Goal: Answer question/provide support: Ask a question

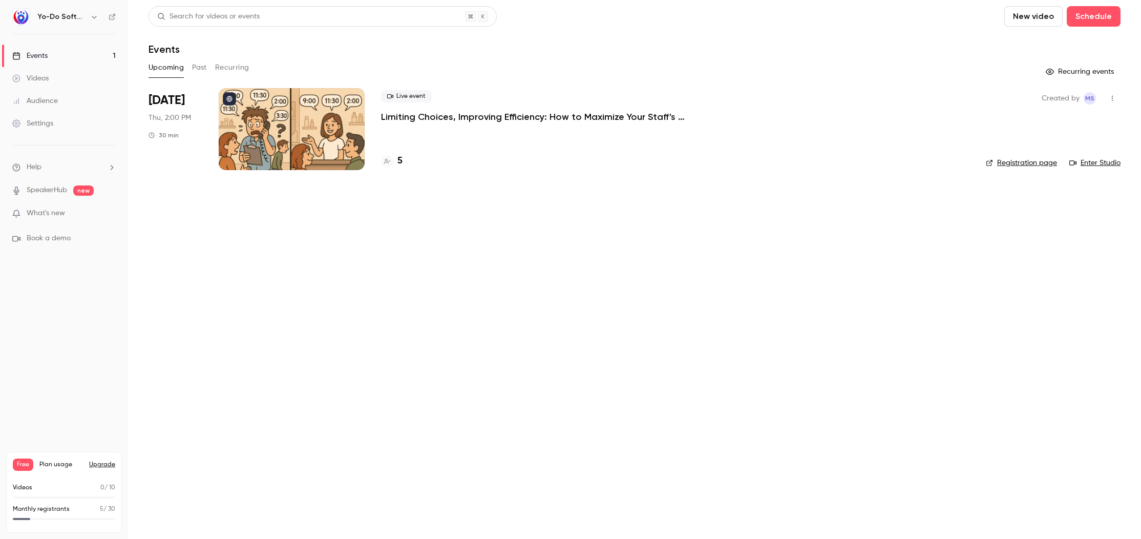
click at [62, 214] on span "What's new" at bounding box center [46, 213] width 38 height 11
click at [0, 0] on noticeable-lightbox at bounding box center [0, 0] width 0 height 0
click at [1042, 324] on div at bounding box center [570, 269] width 1141 height 539
click at [50, 162] on li "Help" at bounding box center [63, 167] width 103 height 11
click at [176, 156] on link "Talk to [GEOGRAPHIC_DATA]" at bounding box center [189, 155] width 112 height 27
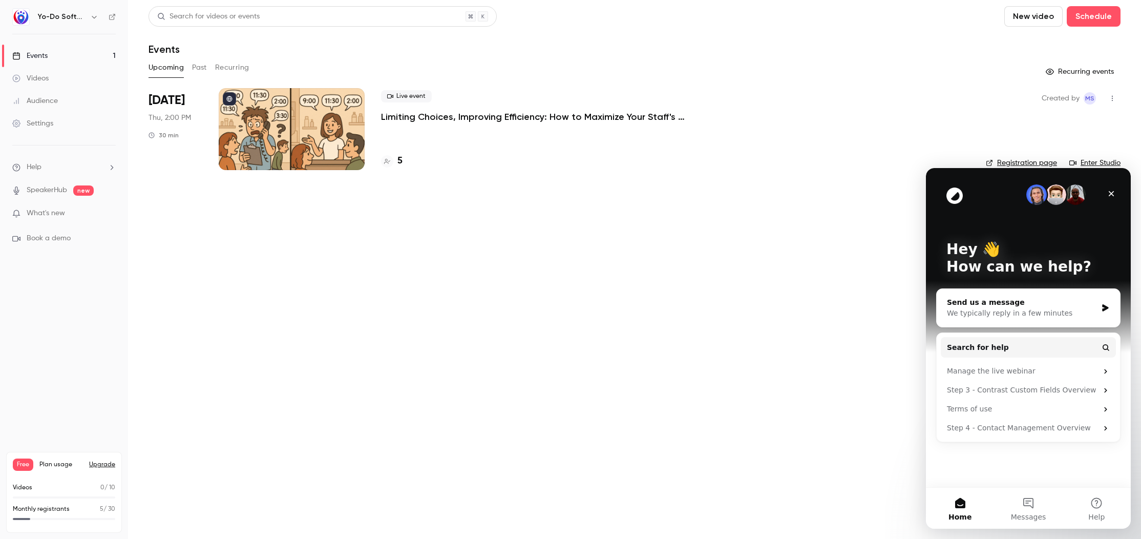
click at [1005, 310] on div "We typically reply in a few minutes" at bounding box center [1022, 313] width 150 height 11
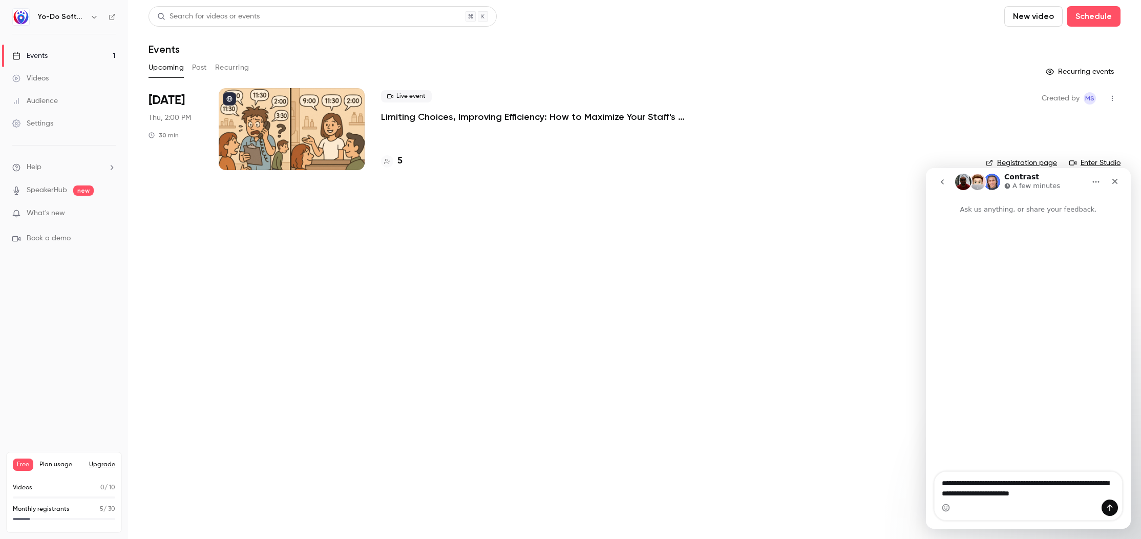
type textarea "**********"
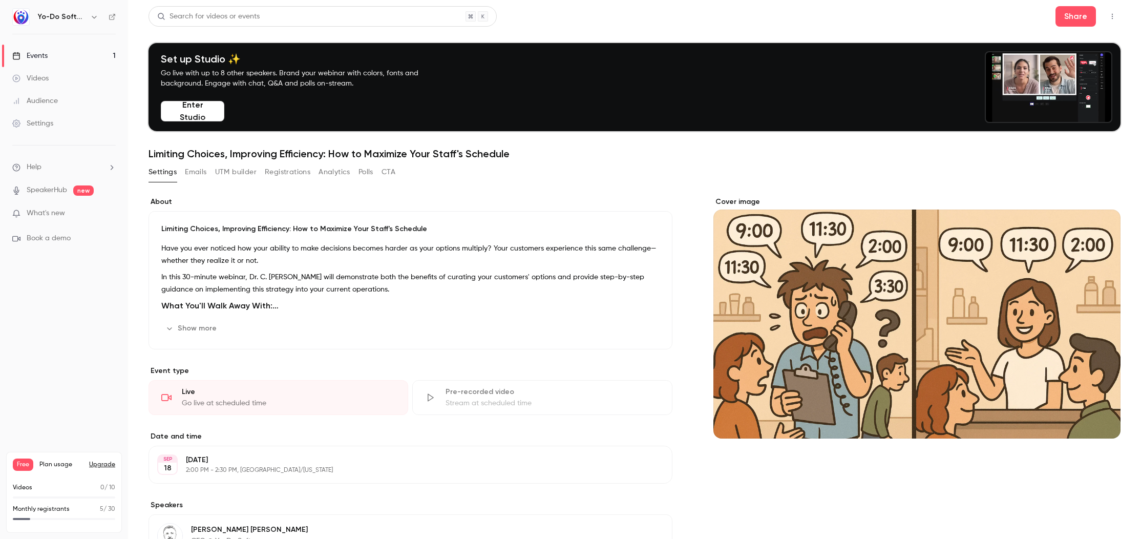
click at [46, 171] on li "Help" at bounding box center [63, 167] width 103 height 11
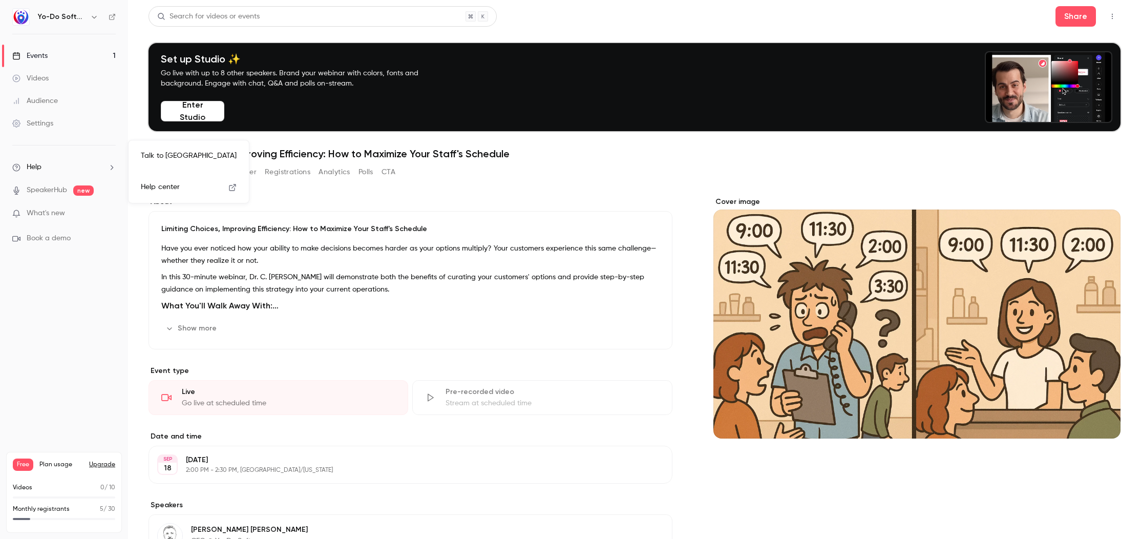
click at [149, 161] on link "Talk to [GEOGRAPHIC_DATA]" at bounding box center [189, 155] width 112 height 27
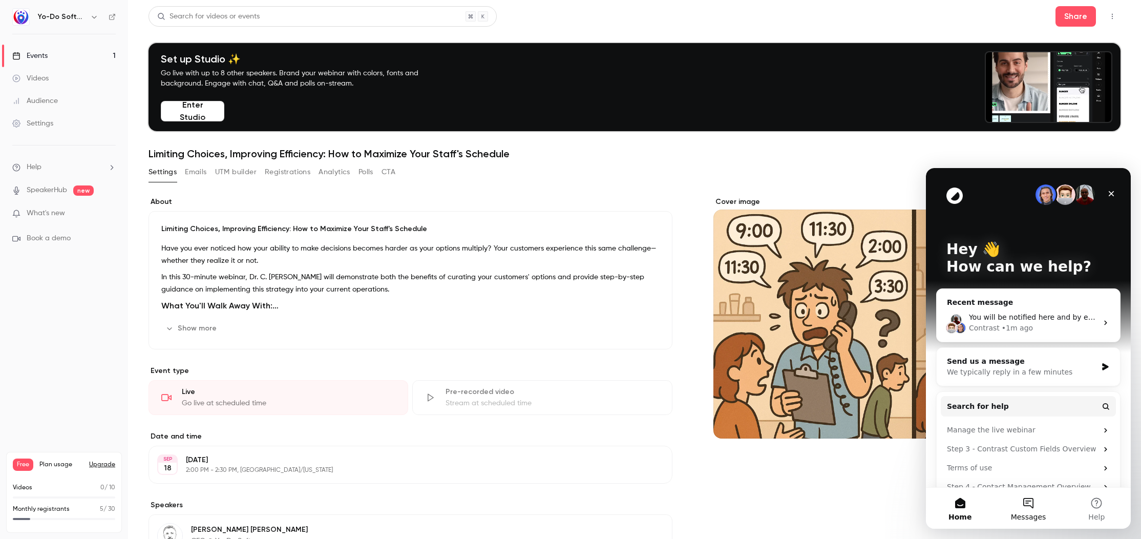
click at [1033, 495] on button "Messages" at bounding box center [1028, 508] width 68 height 41
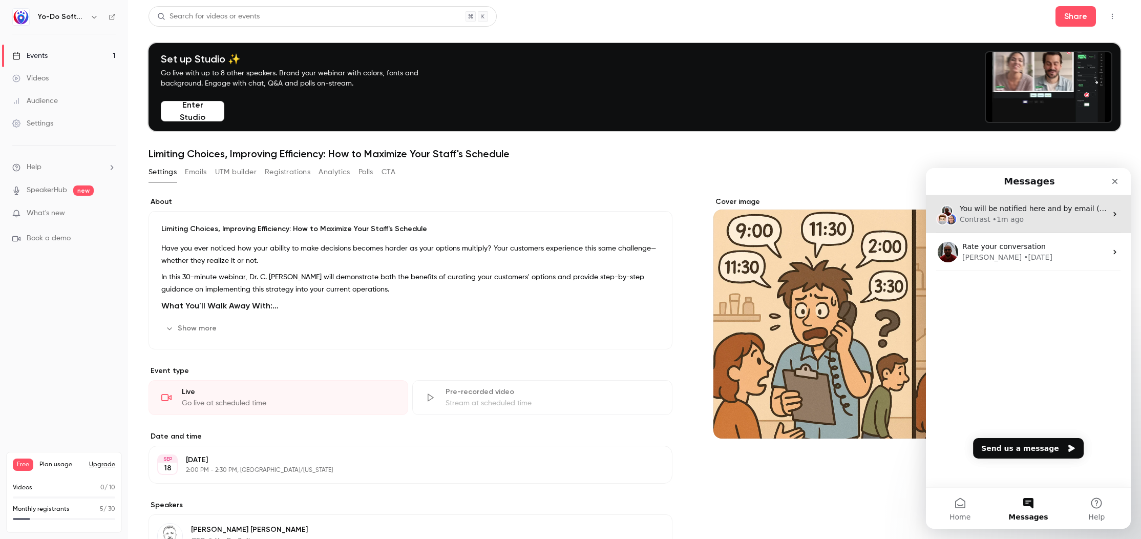
click at [1026, 204] on span "You will be notified here and by email ([EMAIL_ADDRESS][DOMAIN_NAME])" at bounding box center [1094, 208] width 268 height 8
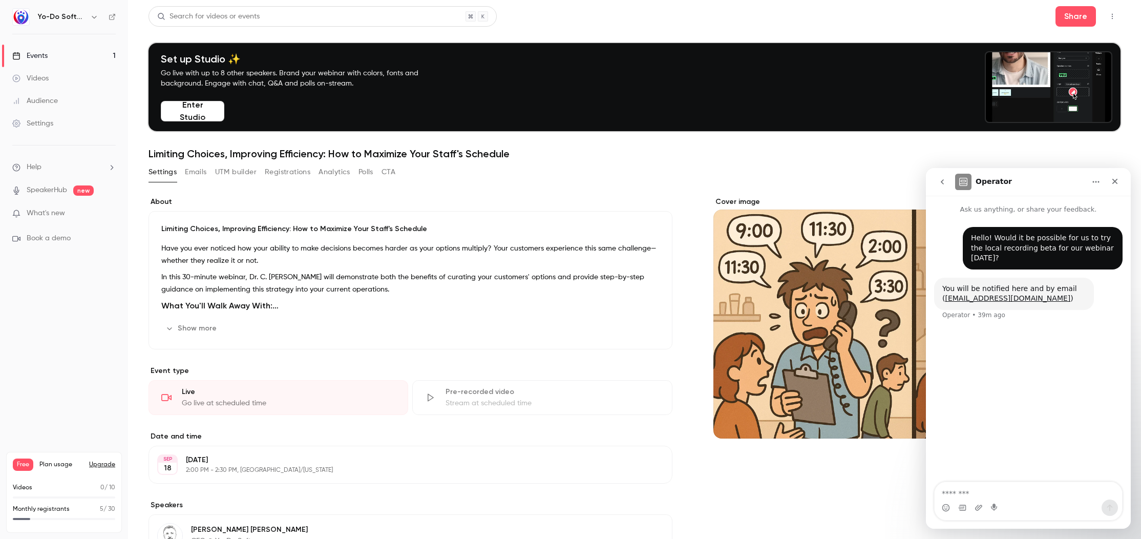
click at [297, 170] on button "Registrations" at bounding box center [288, 172] width 46 height 16
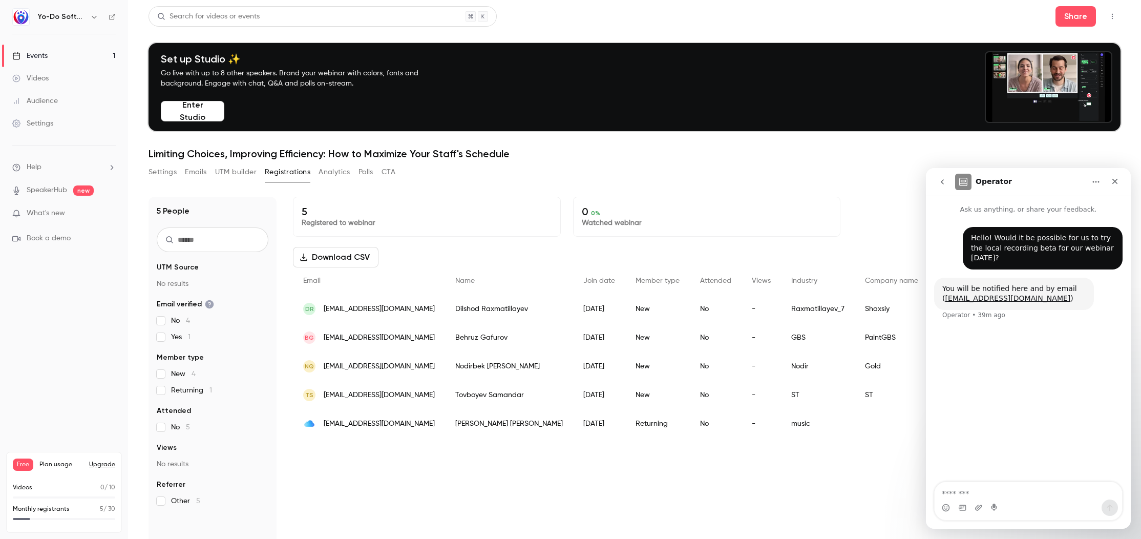
click at [437, 493] on div "5 Registered to webinar 0 0 % Watched webinar Download CSV * Out of 1 Email Nam…" at bounding box center [707, 415] width 828 height 436
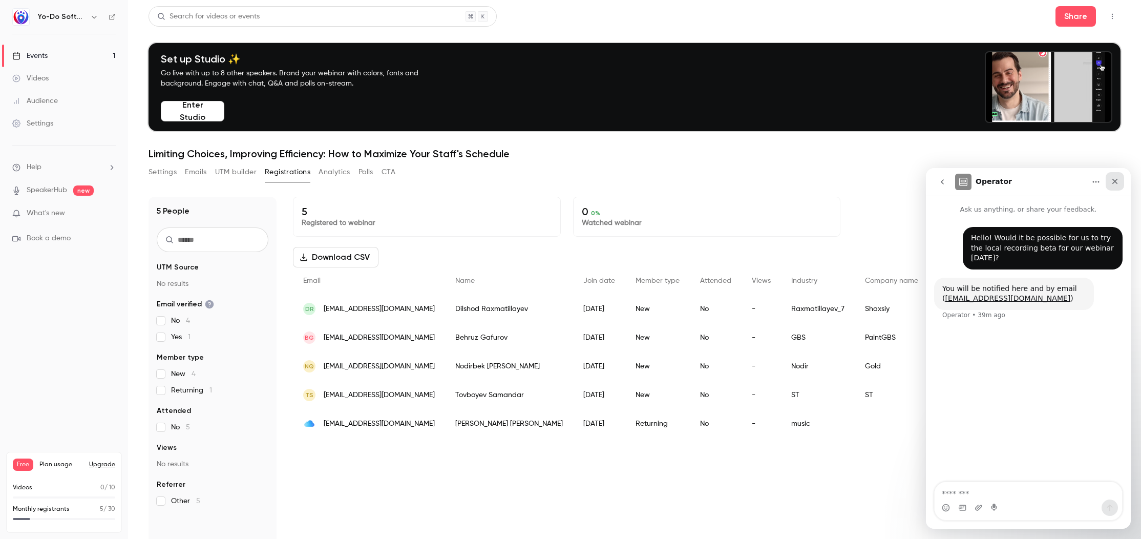
click at [1122, 180] on div "Close" at bounding box center [1115, 181] width 18 height 18
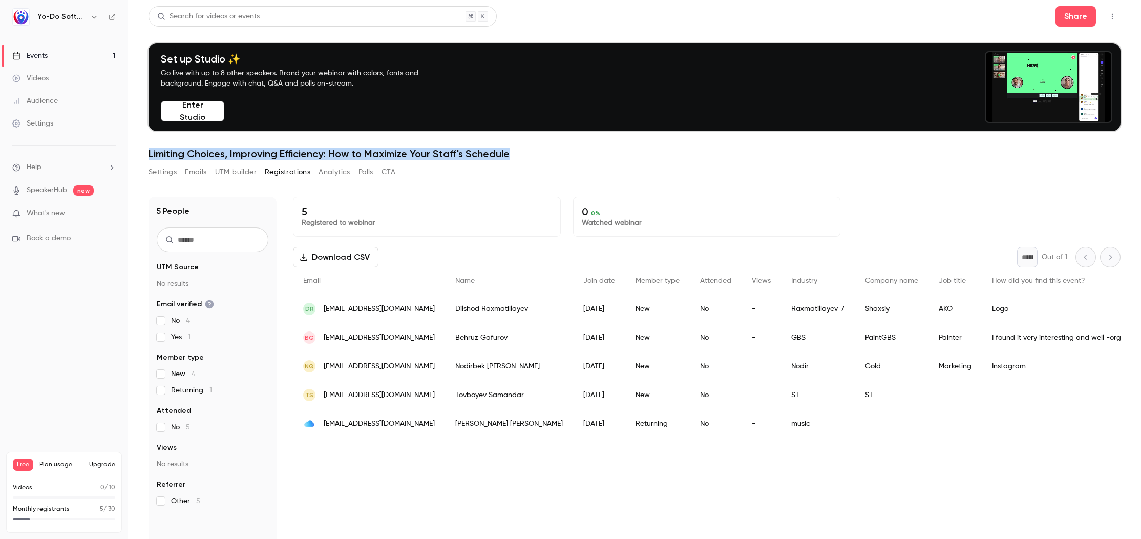
drag, startPoint x: 525, startPoint y: 155, endPoint x: 150, endPoint y: 142, distance: 376.1
click at [150, 142] on header "Search for videos or events Share Set up Studio ✨ Go live with up to 8 other sp…" at bounding box center [635, 83] width 972 height 154
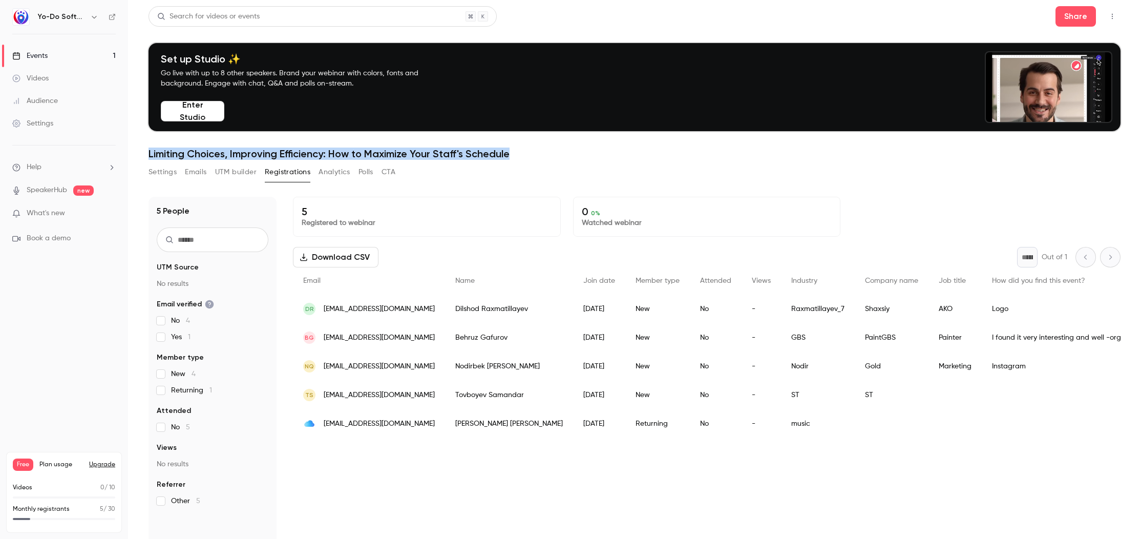
copy h1 "Limiting Choices, Improving Efficiency: How to Maximize Your Staff's Schedule"
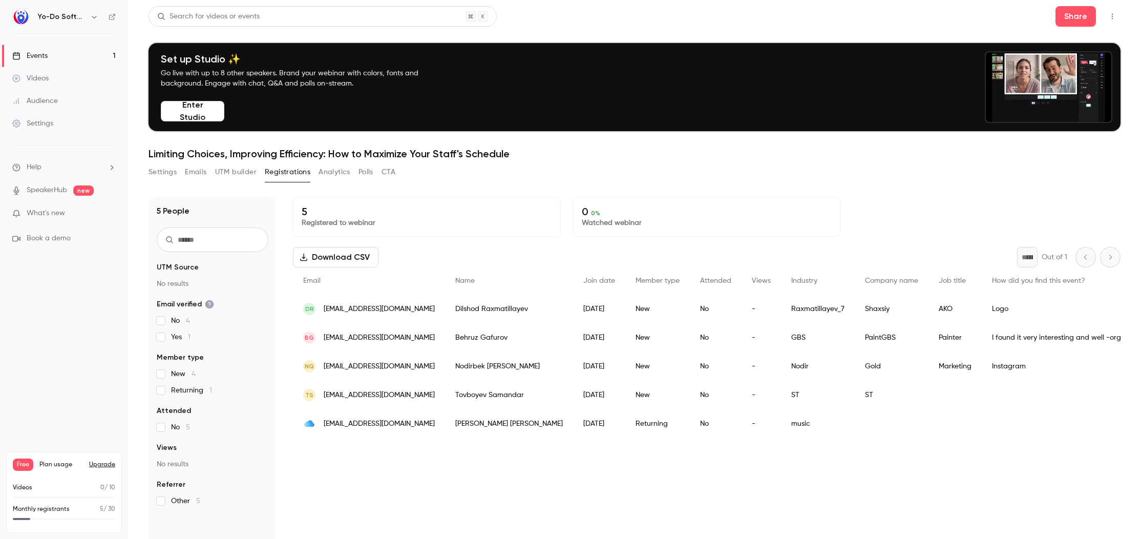
click at [62, 165] on li "Help" at bounding box center [63, 167] width 103 height 11
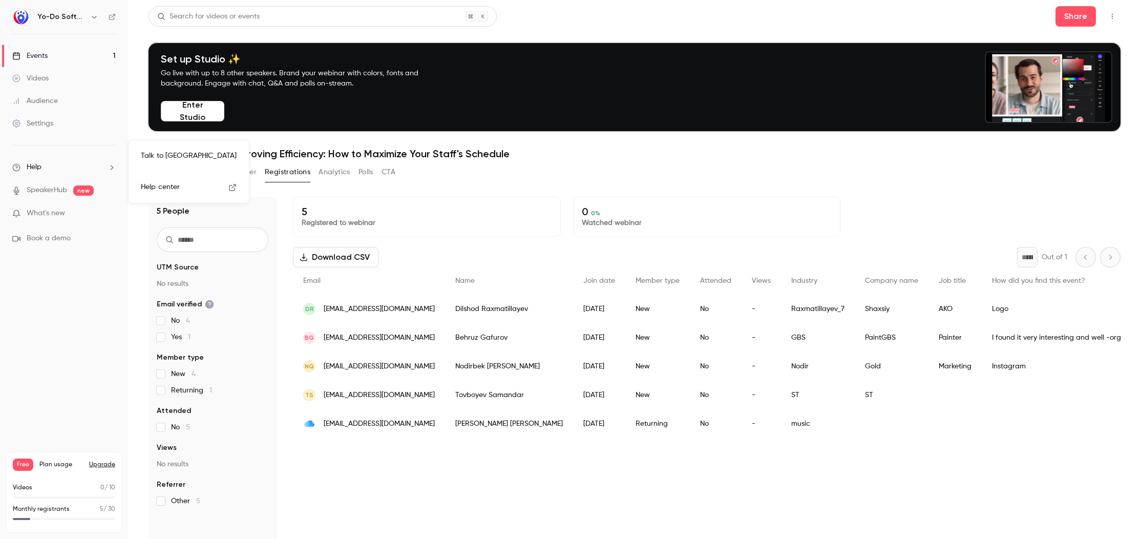
click at [171, 157] on link "Talk to [GEOGRAPHIC_DATA]" at bounding box center [189, 155] width 112 height 27
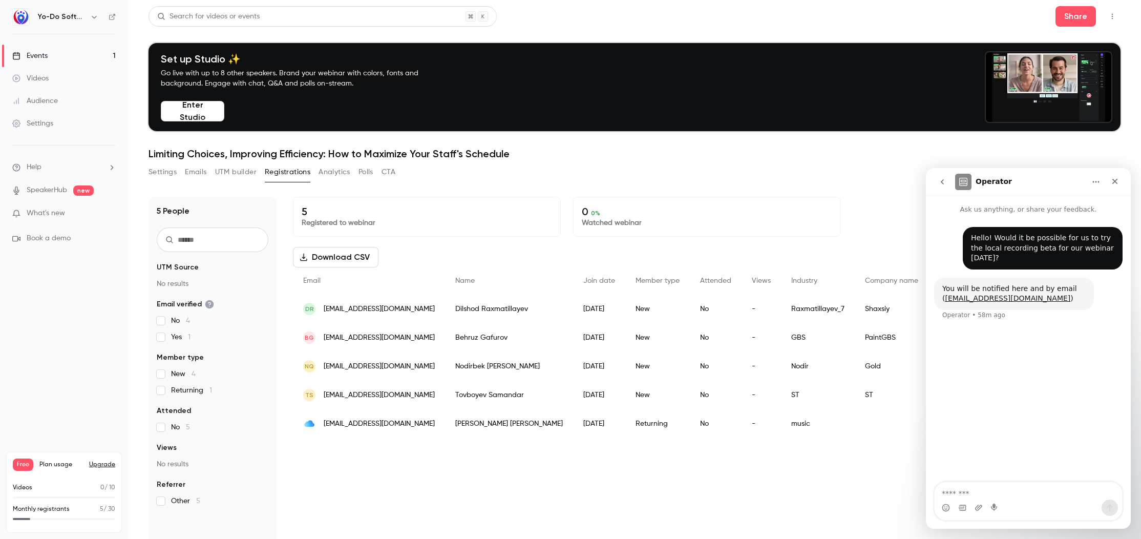
click at [828, 484] on div "5 Registered to webinar 0 0 % Watched webinar Download CSV * Out of 1 Email Nam…" at bounding box center [707, 415] width 828 height 436
click at [1117, 180] on icon "Close" at bounding box center [1115, 181] width 8 height 8
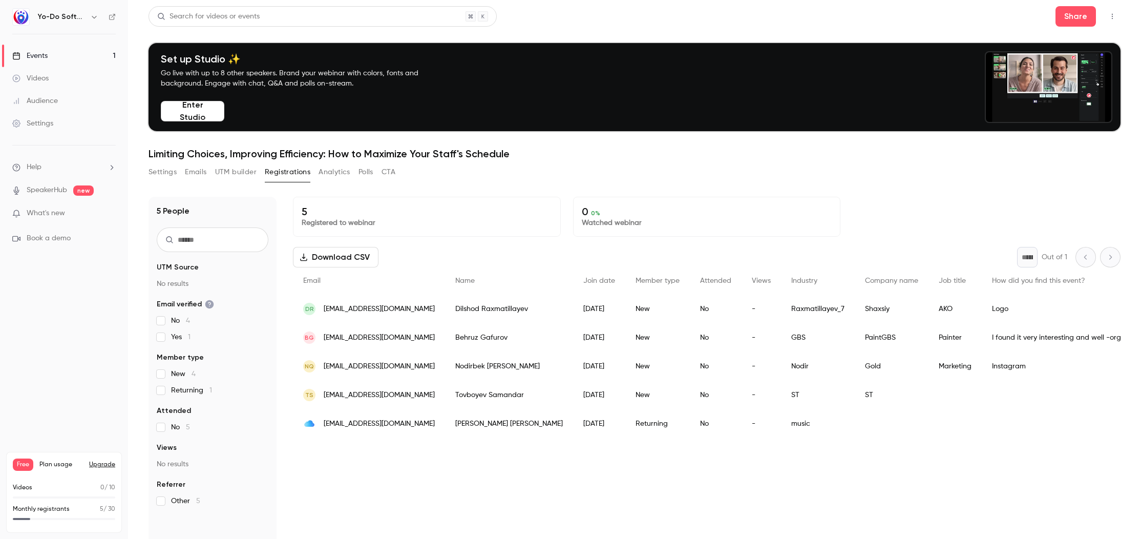
click at [56, 61] on link "Events 1" at bounding box center [64, 56] width 128 height 23
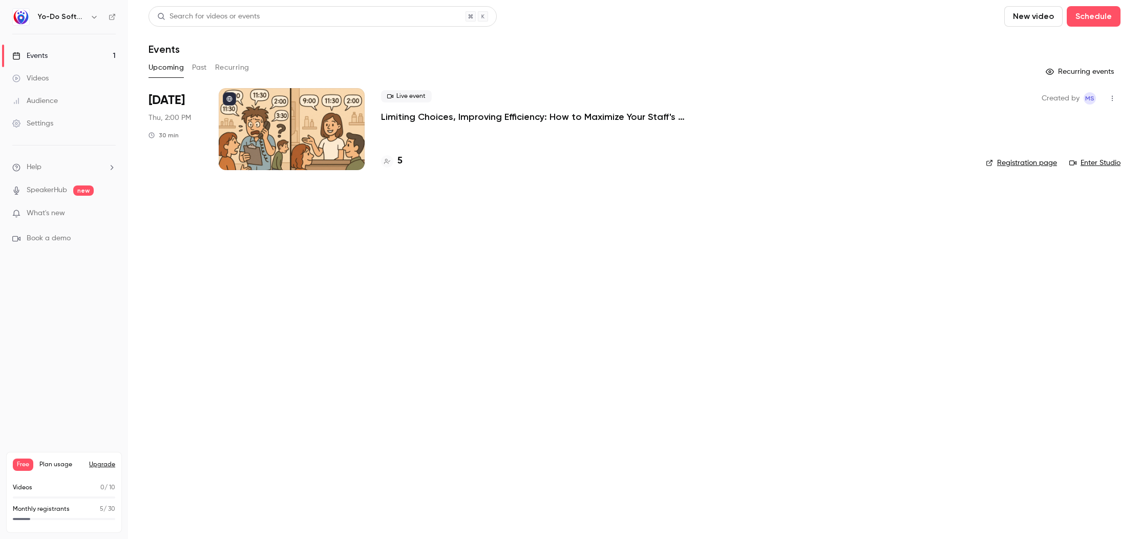
click at [424, 132] on div "Live event Limiting Choices, Improving Efficiency: How to Maximize Your Staff's…" at bounding box center [675, 129] width 588 height 82
click at [434, 117] on p "Limiting Choices, Improving Efficiency: How to Maximize Your Staff's Schedule" at bounding box center [534, 117] width 307 height 12
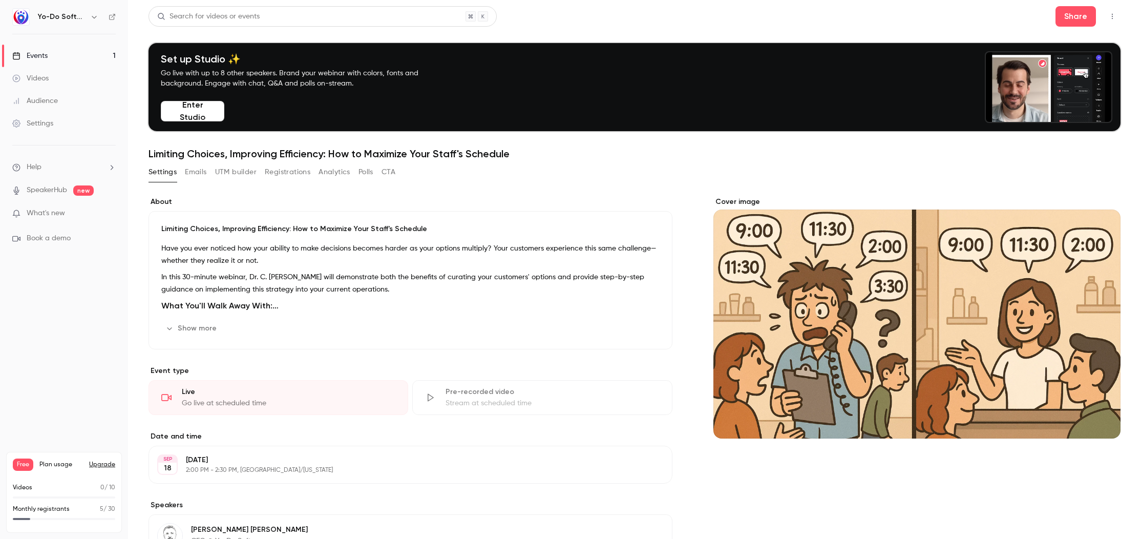
click at [204, 327] on button "Show more" at bounding box center [191, 328] width 61 height 16
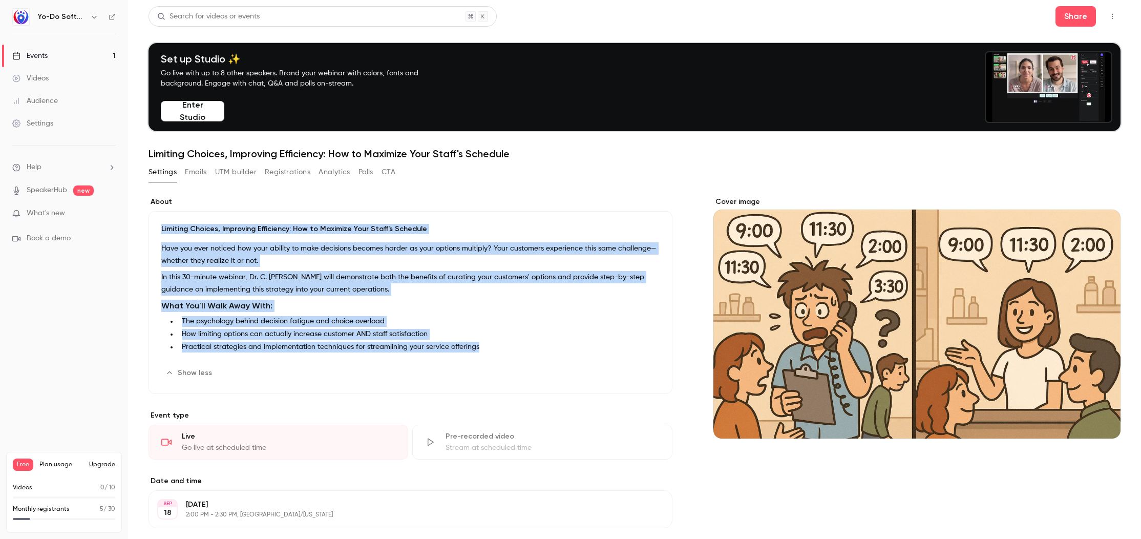
drag, startPoint x: 506, startPoint y: 347, endPoint x: 154, endPoint y: 231, distance: 370.4
click at [154, 231] on div "Limiting Choices, Improving Efficiency: How to Maximize Your Staff's Schedule H…" at bounding box center [411, 302] width 524 height 183
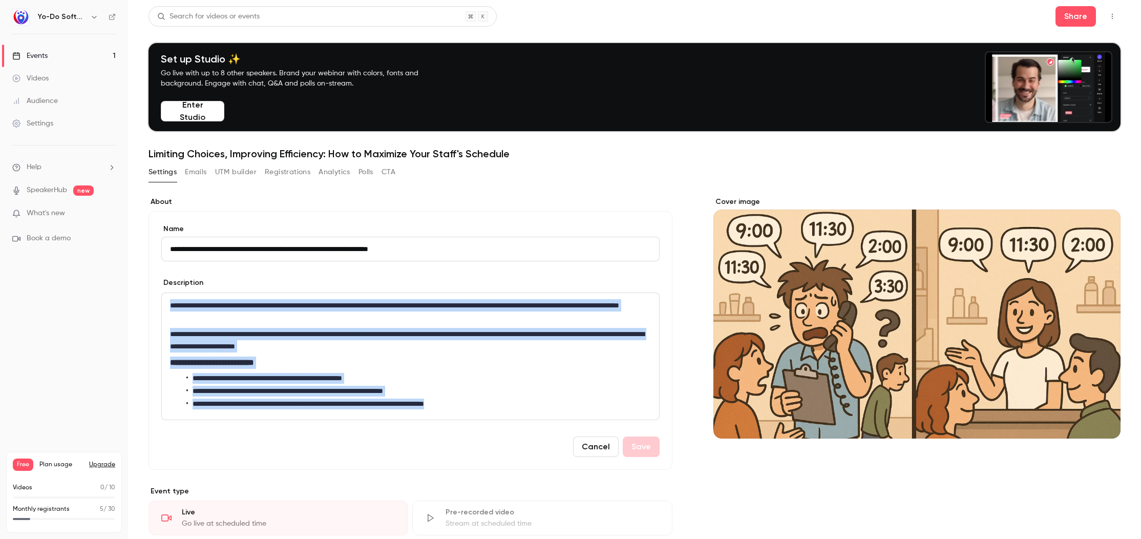
drag, startPoint x: 520, startPoint y: 404, endPoint x: 149, endPoint y: 290, distance: 388.3
click at [149, 290] on div "**********" at bounding box center [411, 340] width 524 height 259
copy div "**********"
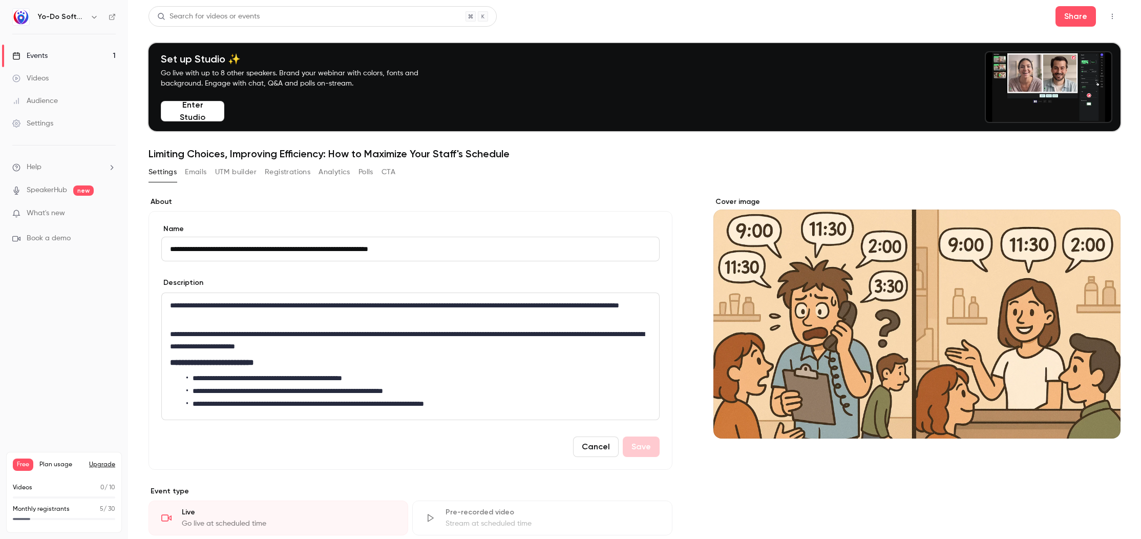
click at [77, 159] on ul "Help SpeakerHub new What's new Book a demo" at bounding box center [64, 202] width 128 height 115
click at [76, 163] on li "Help" at bounding box center [63, 167] width 103 height 11
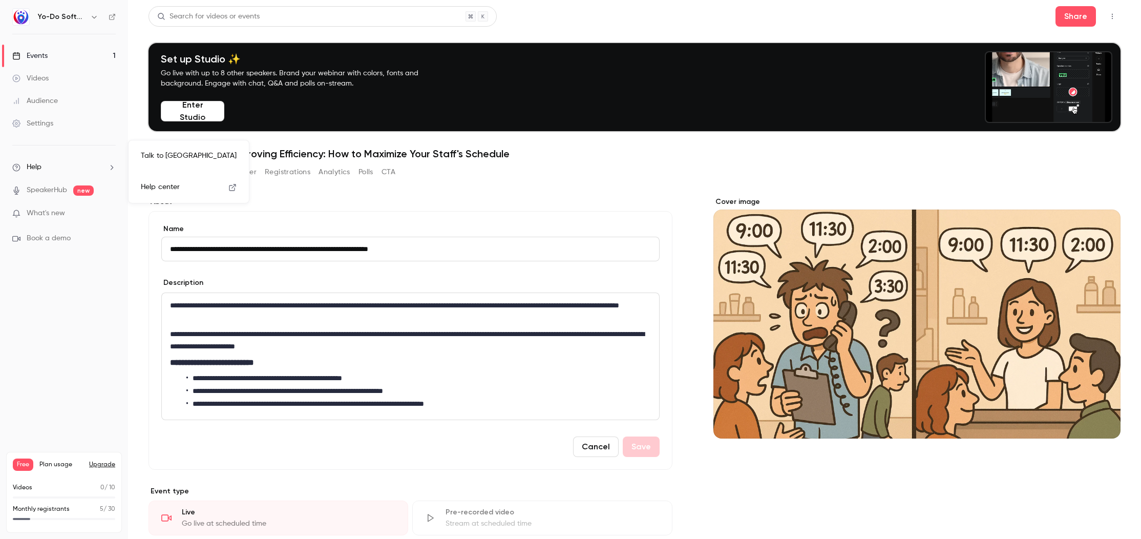
click at [167, 157] on link "Talk to [GEOGRAPHIC_DATA]" at bounding box center [189, 155] width 112 height 27
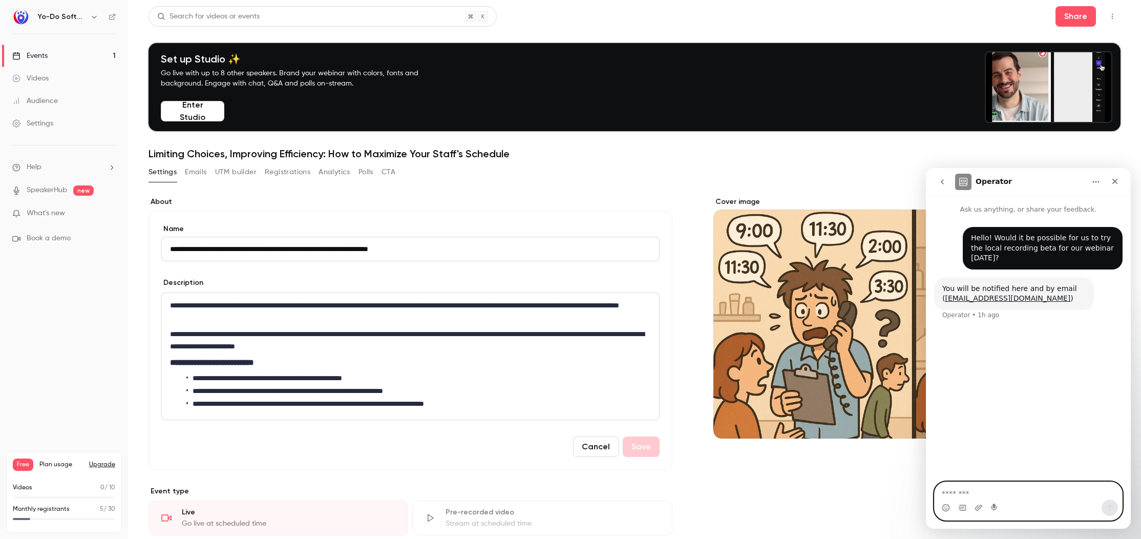
click at [967, 488] on textarea "Message…" at bounding box center [1028, 490] width 187 height 17
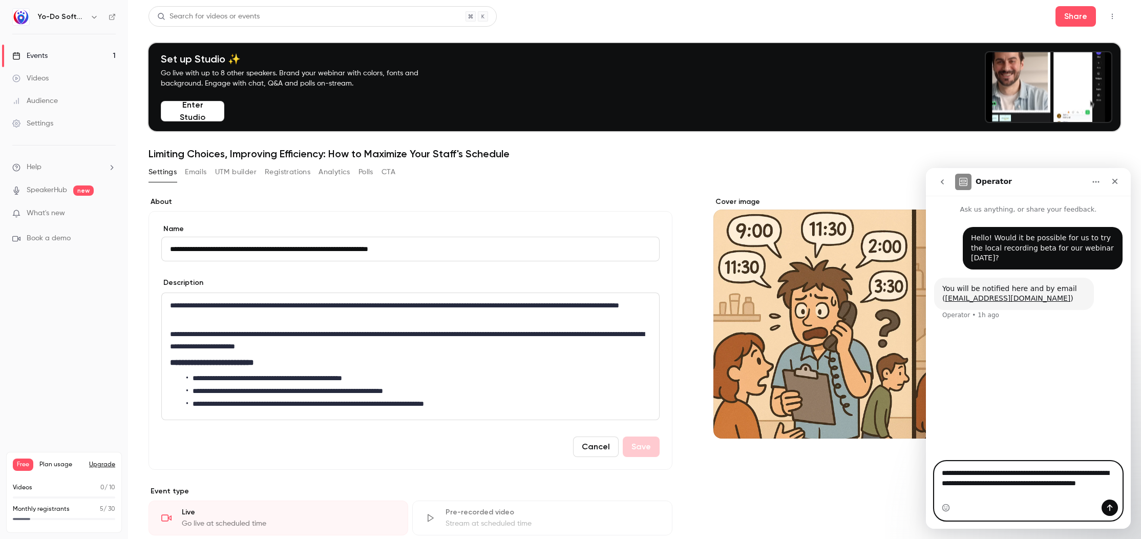
type textarea "**********"
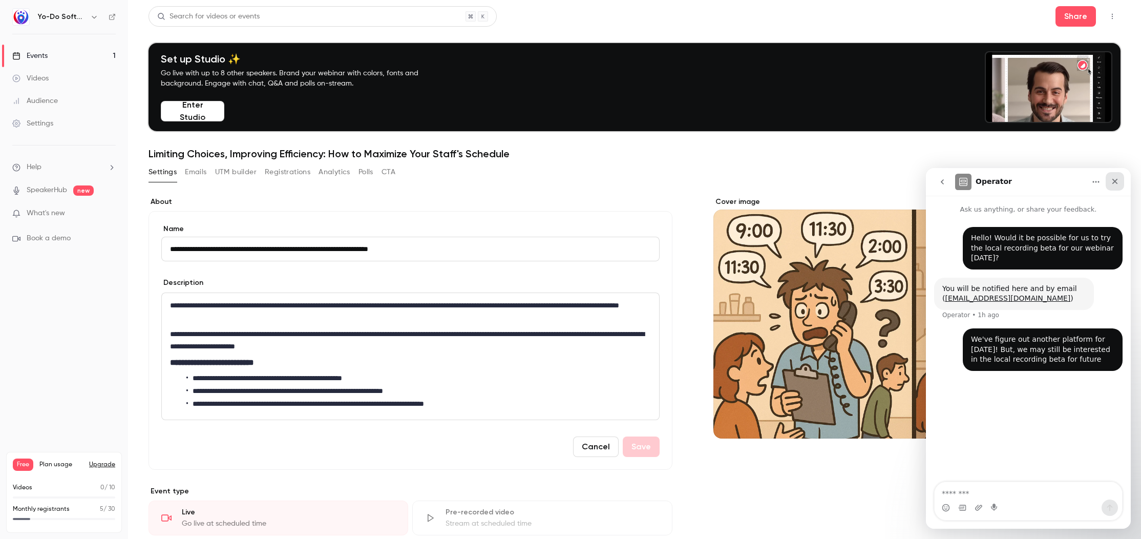
click at [1119, 181] on div "Close" at bounding box center [1115, 181] width 18 height 18
